Goal: Find specific page/section: Find specific page/section

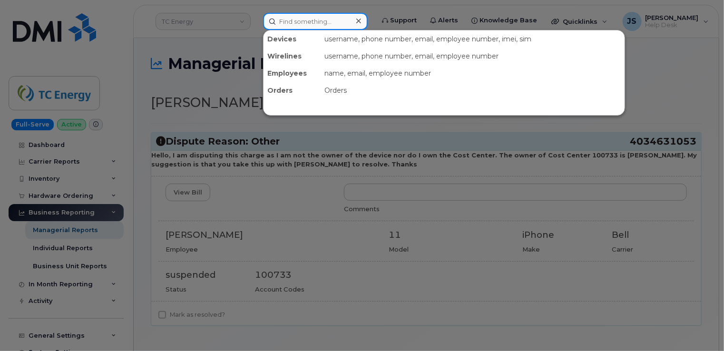
paste input "562-400-4746"
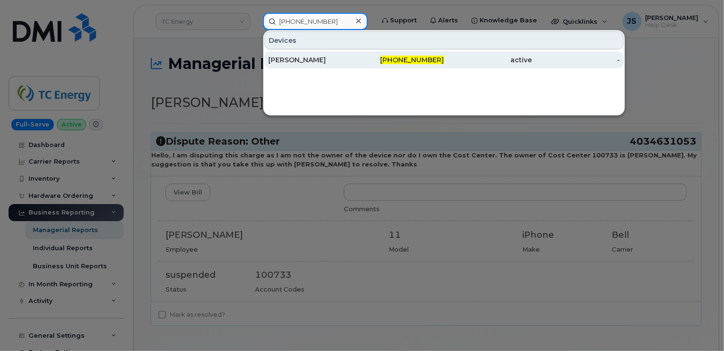
type input "562-400-4746"
click at [312, 60] on div "Josh Herberger" at bounding box center [312, 60] width 88 height 10
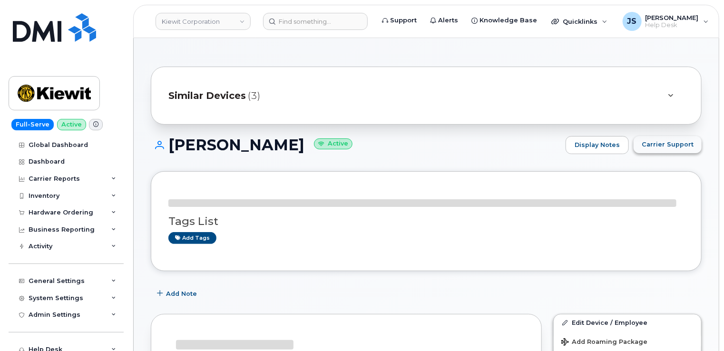
click at [685, 143] on span "Carrier Support" at bounding box center [667, 144] width 52 height 9
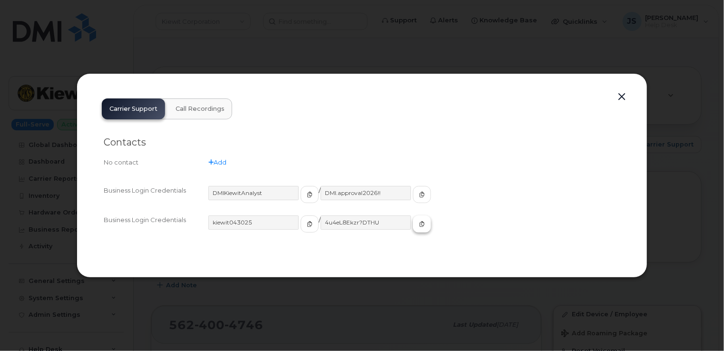
click at [413, 226] on button "button" at bounding box center [422, 223] width 18 height 17
click at [376, 40] on div at bounding box center [362, 175] width 724 height 351
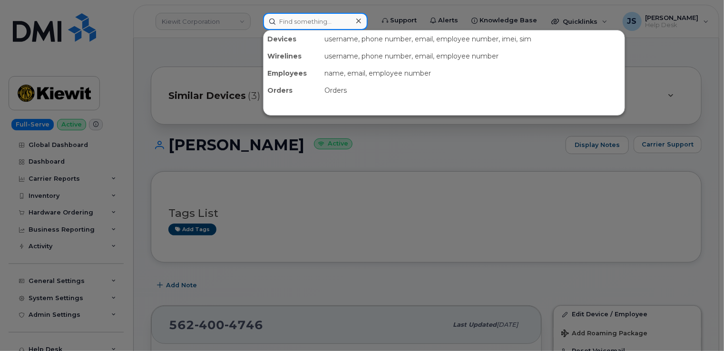
paste input "950053"
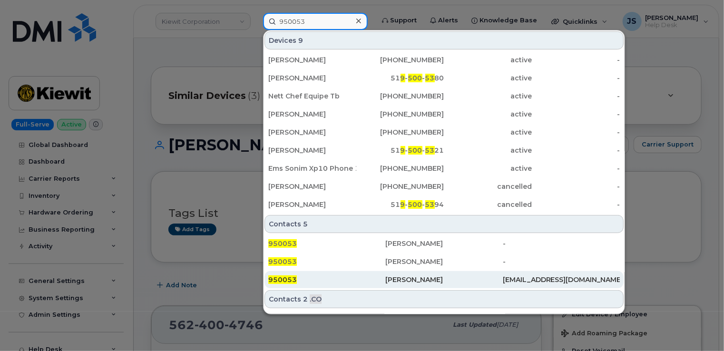
type input "950053"
click at [372, 280] on div "950053" at bounding box center [326, 280] width 117 height 10
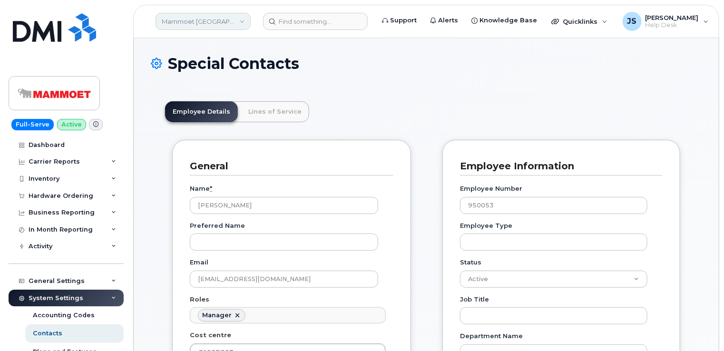
click at [231, 22] on link "Mammoet [GEOGRAPHIC_DATA]" at bounding box center [202, 21] width 95 height 17
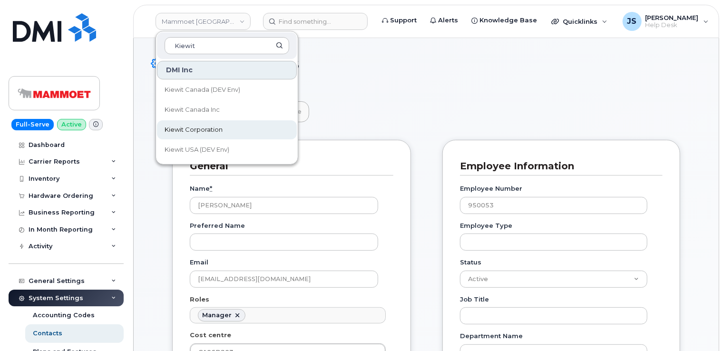
type input "Kiewit"
click at [216, 127] on span "Kiewit Corporation" at bounding box center [193, 130] width 58 height 10
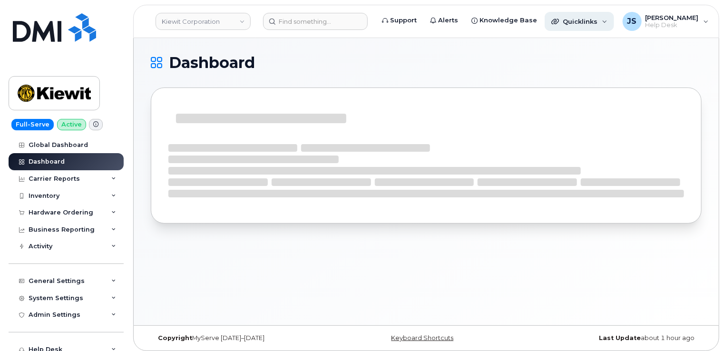
click at [568, 25] on div "Quicklinks" at bounding box center [578, 21] width 69 height 19
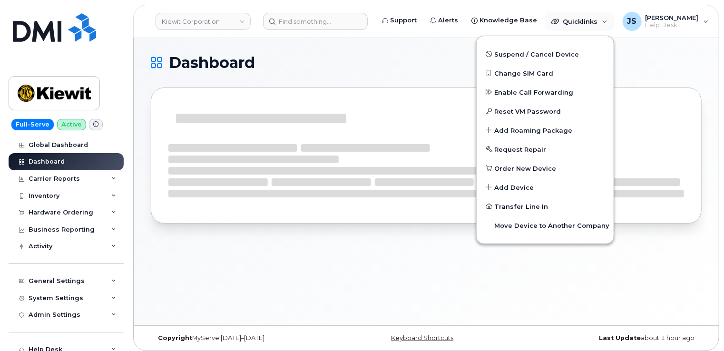
click at [384, 68] on h1 "Dashboard" at bounding box center [424, 62] width 546 height 15
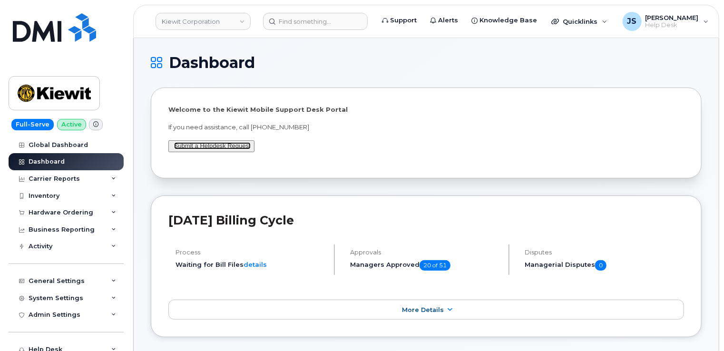
click at [205, 148] on link "Submit a Helpdesk Request" at bounding box center [212, 145] width 77 height 7
click at [208, 148] on link "Submit a Helpdesk Request" at bounding box center [212, 145] width 77 height 7
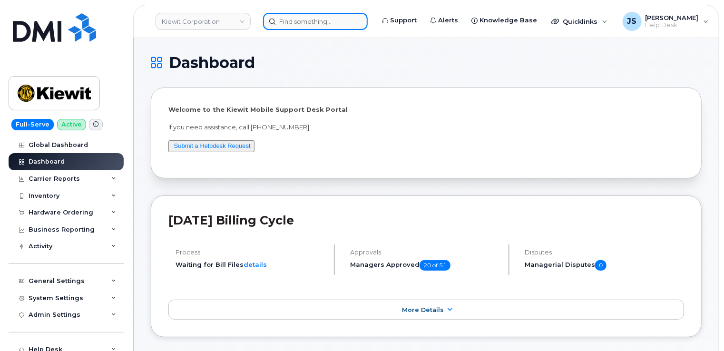
click at [317, 19] on input at bounding box center [315, 21] width 105 height 17
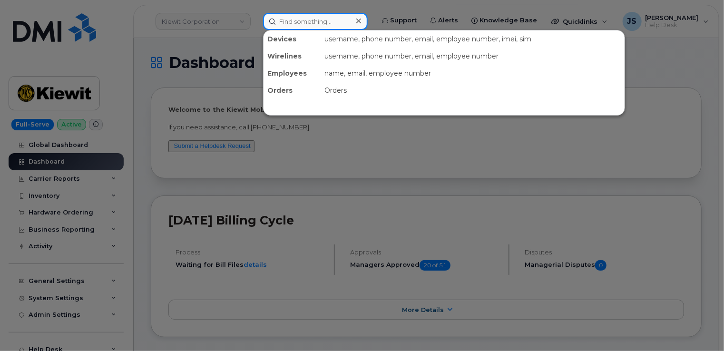
paste input "830-384-0972"
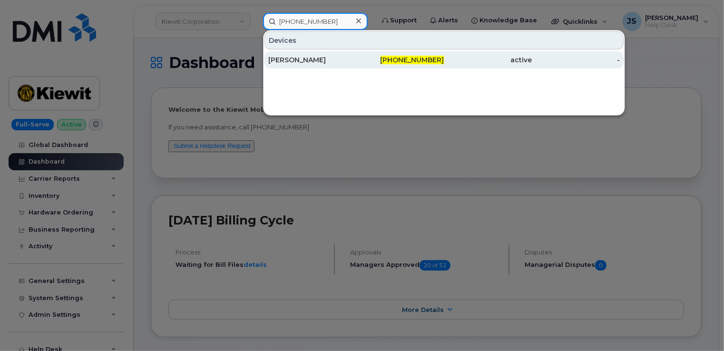
type input "830-384-0972"
click at [294, 64] on div "[PERSON_NAME]" at bounding box center [312, 60] width 88 height 10
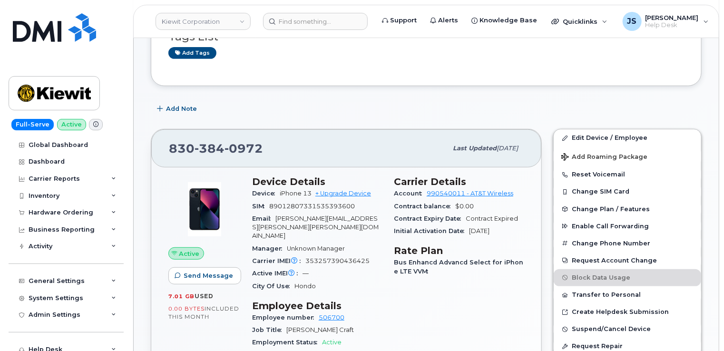
scroll to position [190, 0]
